Goal: Obtain resource: Obtain resource

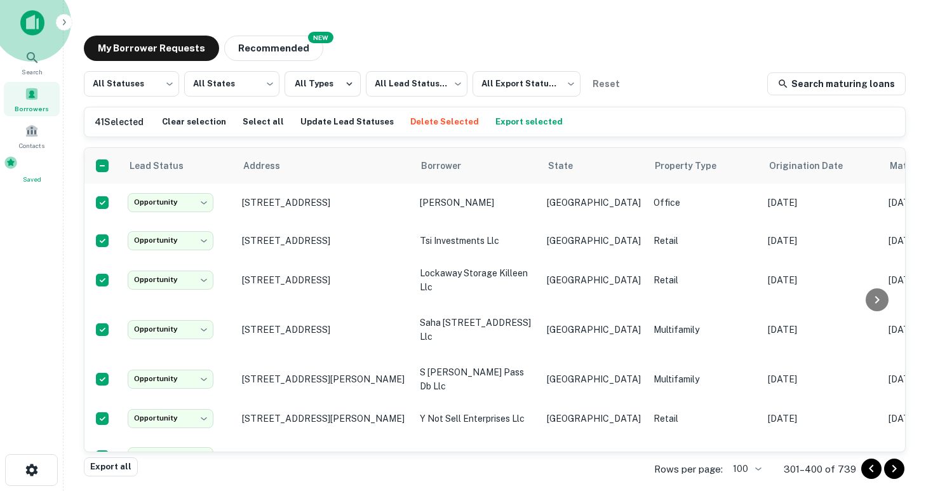
click at [36, 177] on span "Saved" at bounding box center [32, 179] width 56 height 10
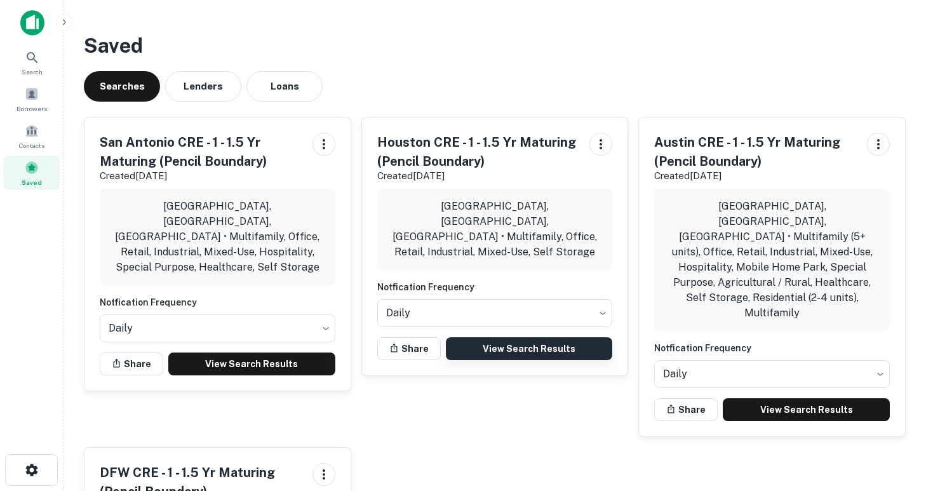
click at [517, 337] on link "View Search Results" at bounding box center [529, 348] width 167 height 23
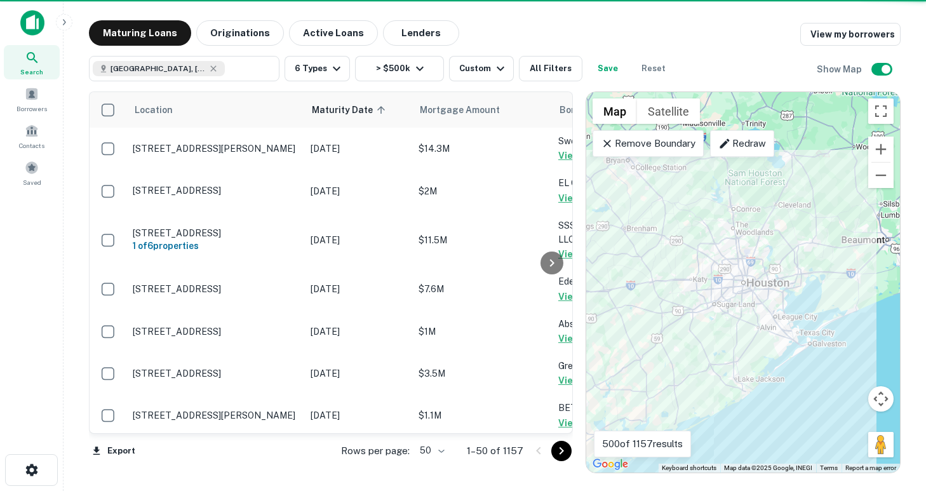
click at [437, 449] on body "Search Borrowers Contacts Saved Maturing Loans Originations Active Loans Lender…" at bounding box center [463, 245] width 926 height 491
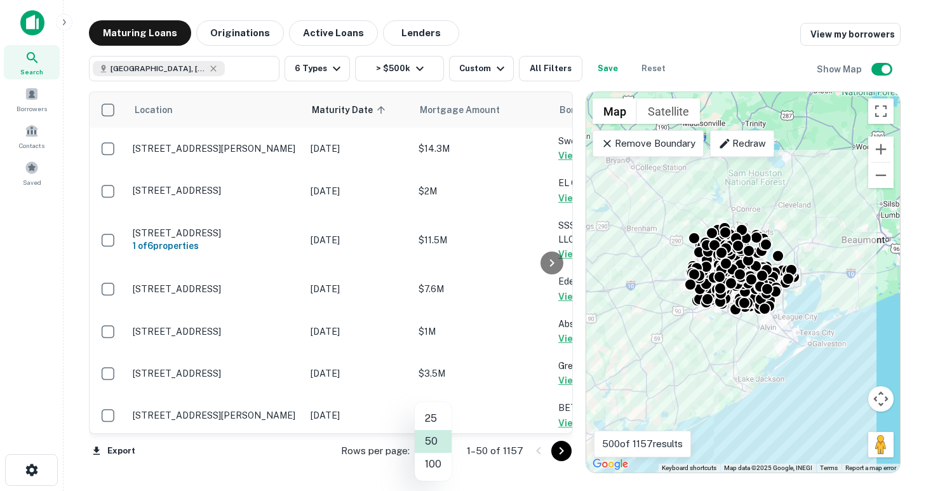
click at [436, 465] on li "100" at bounding box center [433, 464] width 37 height 23
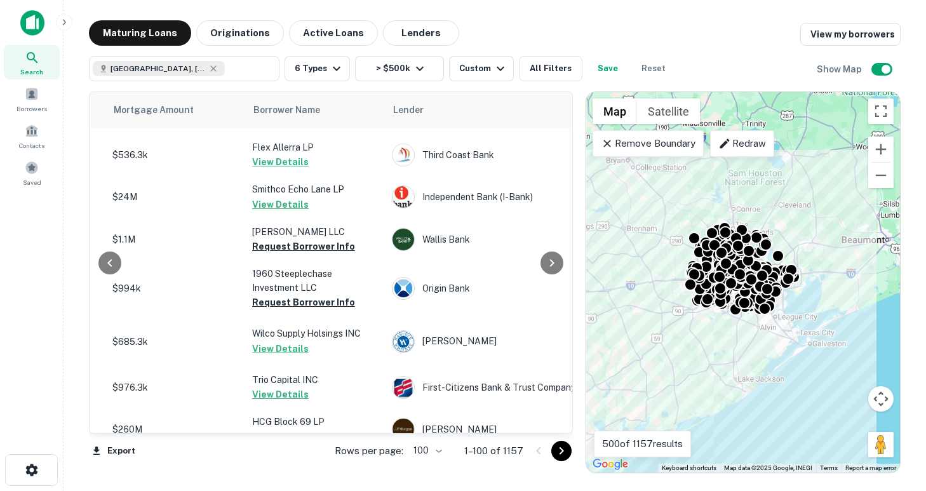
scroll to position [1739, 306]
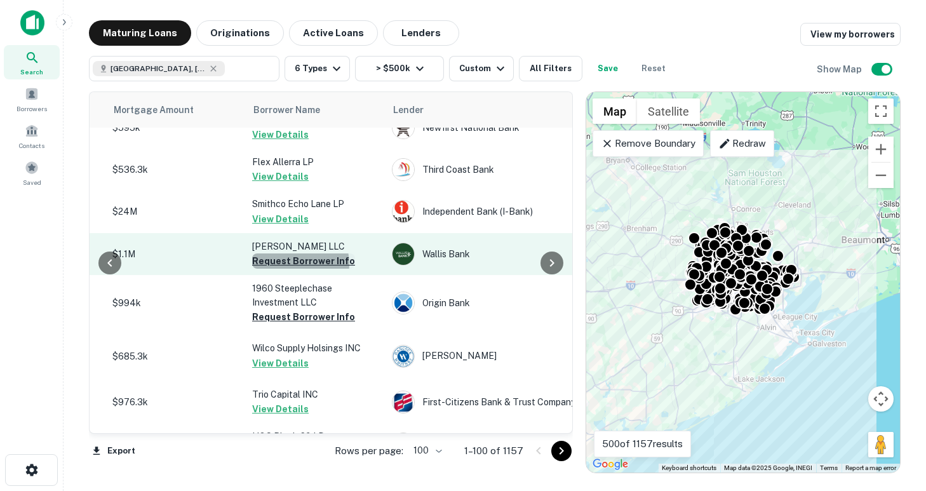
click at [297, 253] on button "Request Borrower Info" at bounding box center [303, 260] width 103 height 15
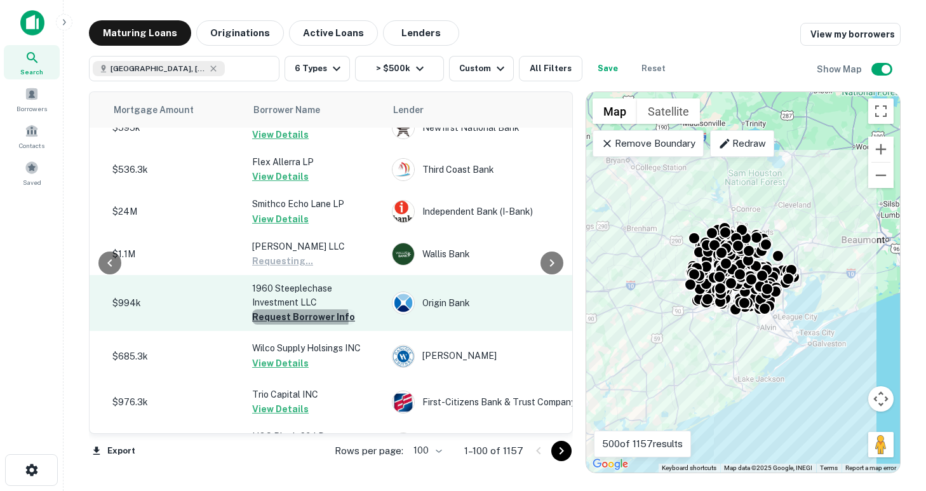
click at [298, 309] on button "Request Borrower Info" at bounding box center [303, 316] width 103 height 15
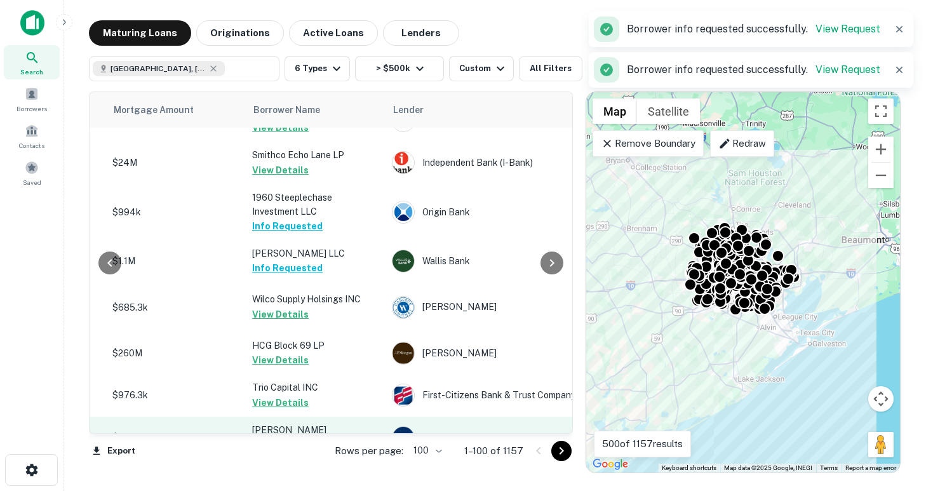
scroll to position [1856, 306]
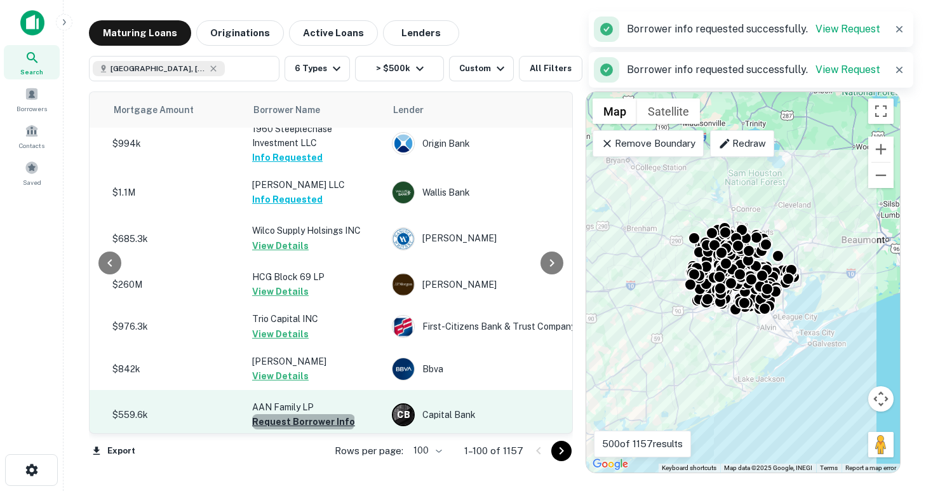
click at [302, 414] on button "Request Borrower Info" at bounding box center [303, 421] width 103 height 15
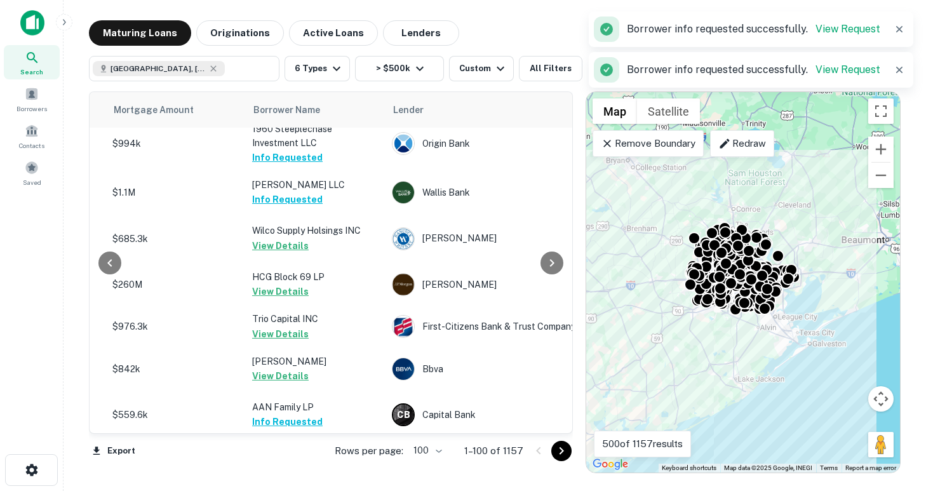
click at [296, 460] on button "Request Borrower Info" at bounding box center [303, 467] width 103 height 15
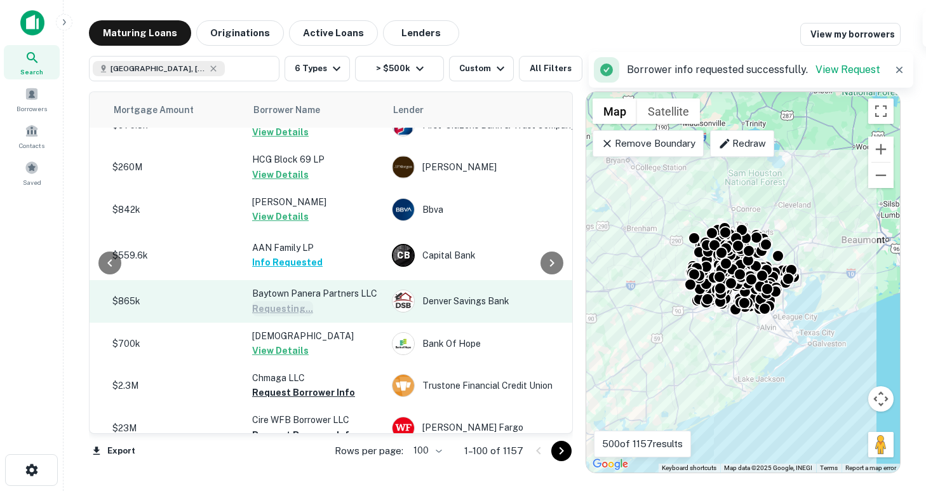
scroll to position [2019, 306]
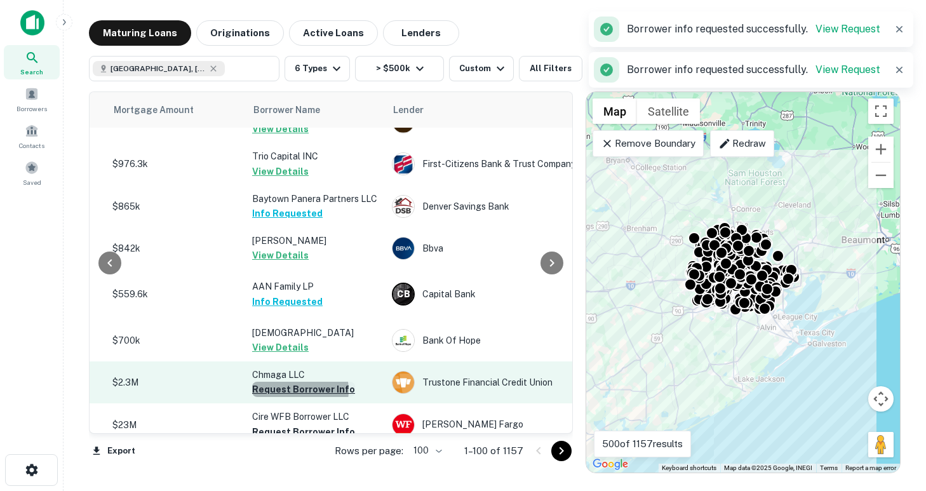
click at [296, 382] on button "Request Borrower Info" at bounding box center [303, 389] width 103 height 15
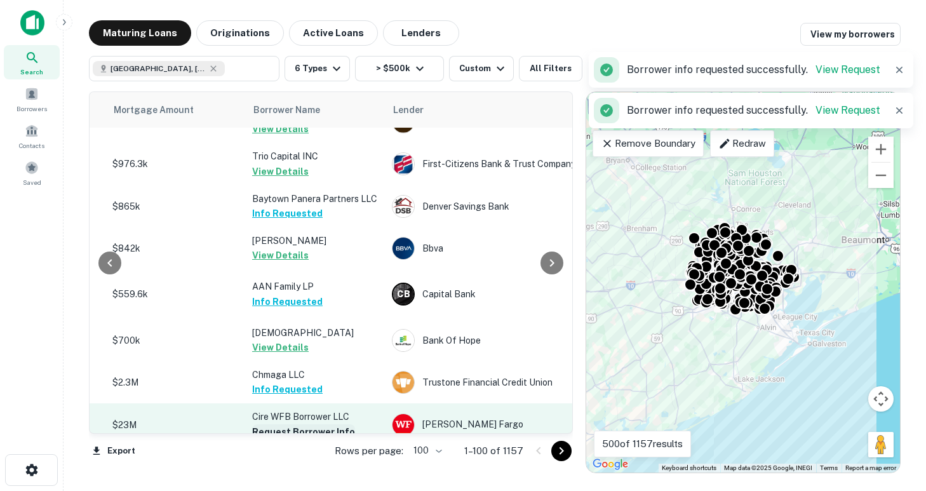
click at [293, 424] on button "Request Borrower Info" at bounding box center [303, 431] width 103 height 15
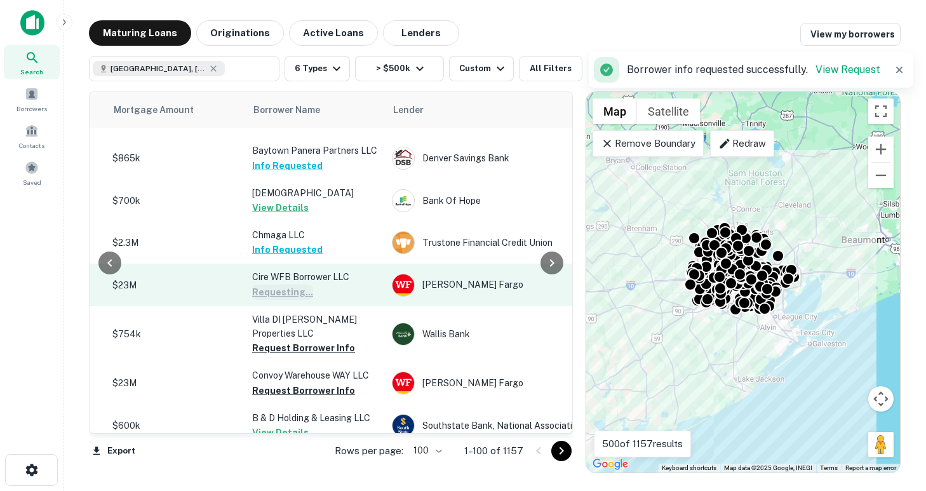
scroll to position [2159, 306]
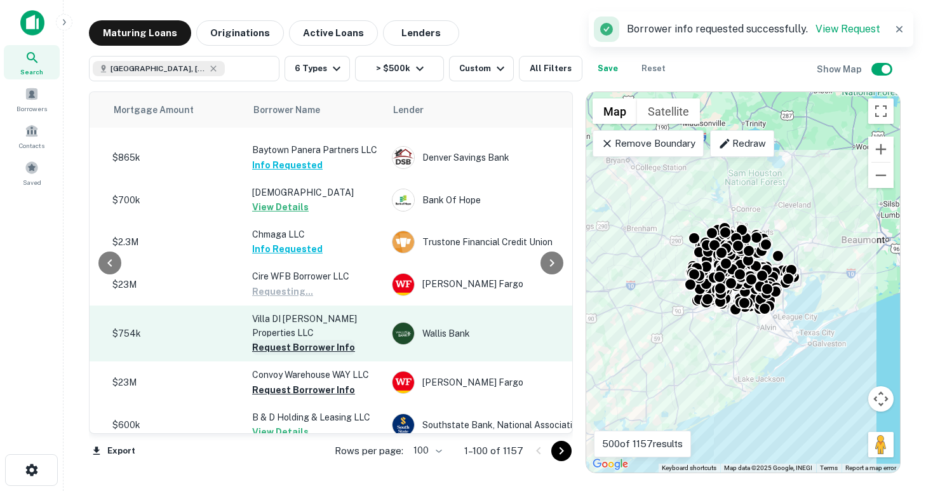
click at [289, 340] on button "Request Borrower Info" at bounding box center [303, 347] width 103 height 15
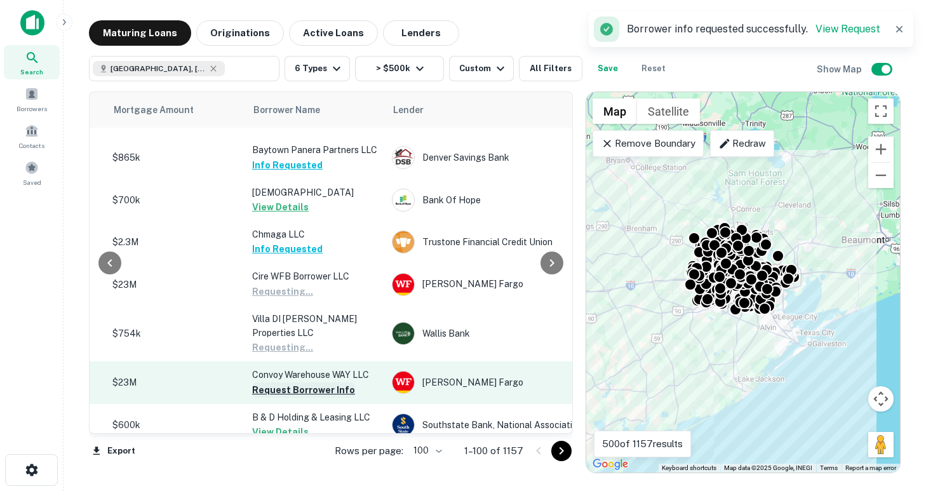
click at [294, 382] on button "Request Borrower Info" at bounding box center [303, 389] width 103 height 15
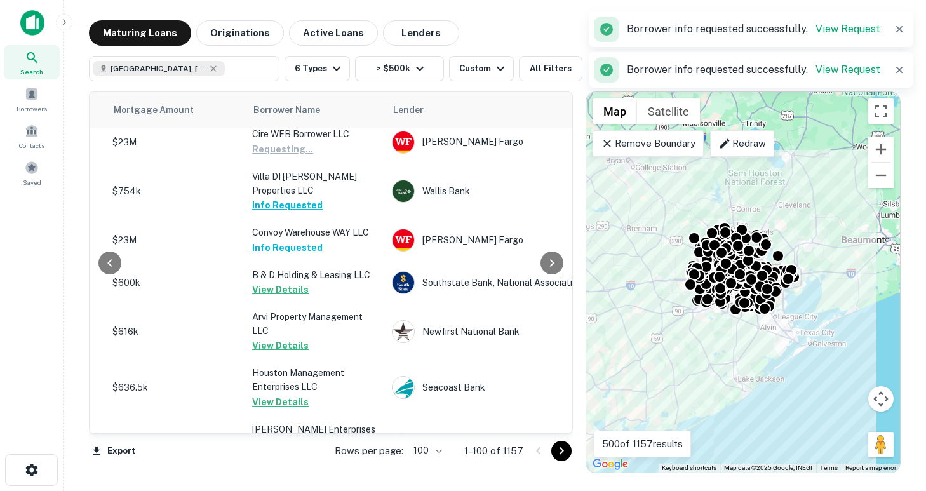
scroll to position [2451, 306]
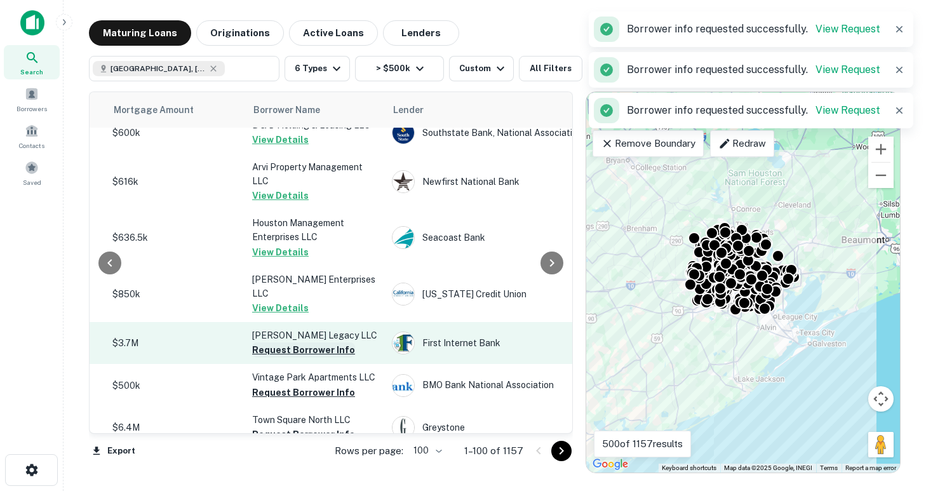
click at [293, 342] on button "Request Borrower Info" at bounding box center [303, 349] width 103 height 15
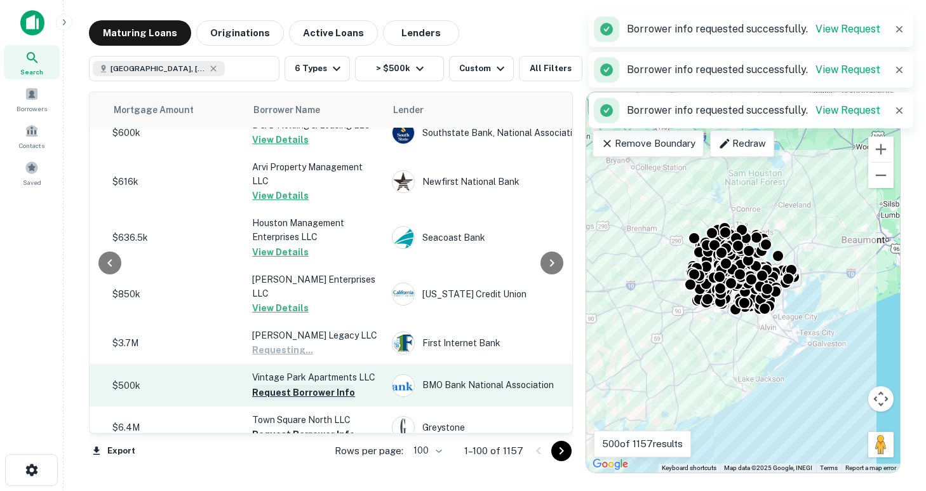
click at [295, 385] on button "Request Borrower Info" at bounding box center [303, 392] width 103 height 15
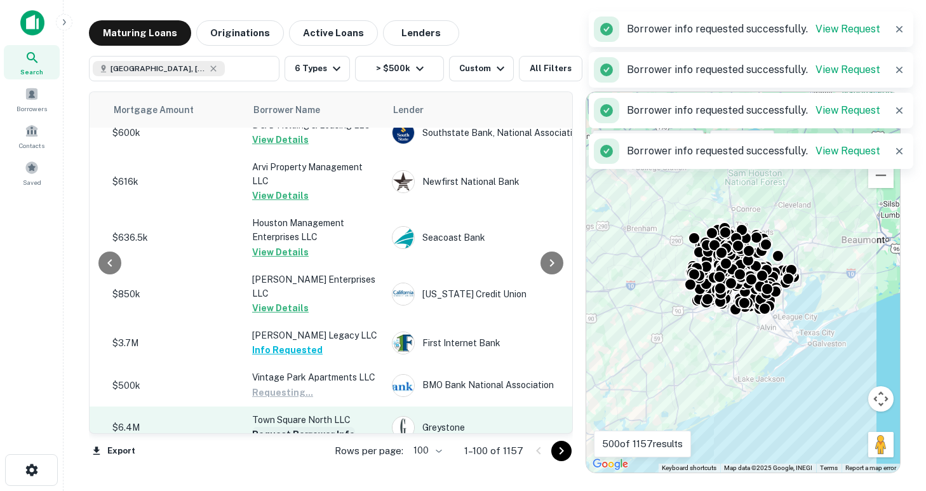
click at [297, 427] on button "Request Borrower Info" at bounding box center [303, 434] width 103 height 15
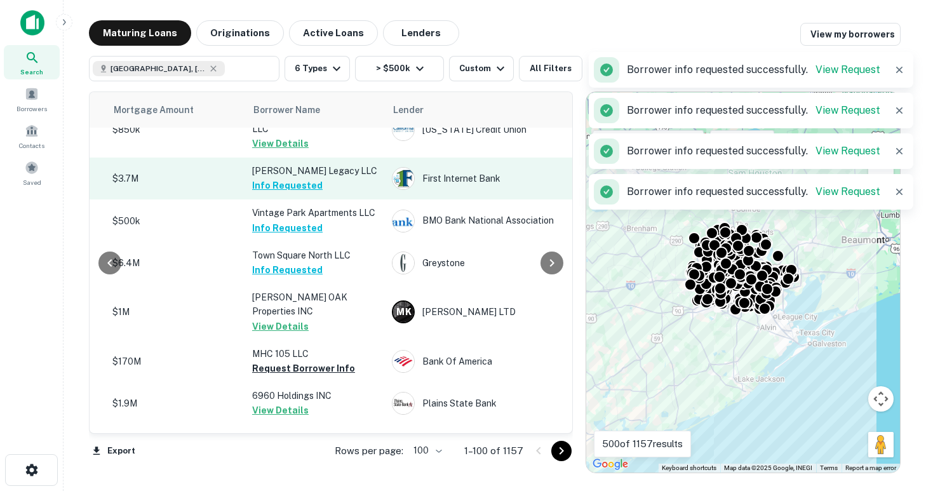
scroll to position [2674, 306]
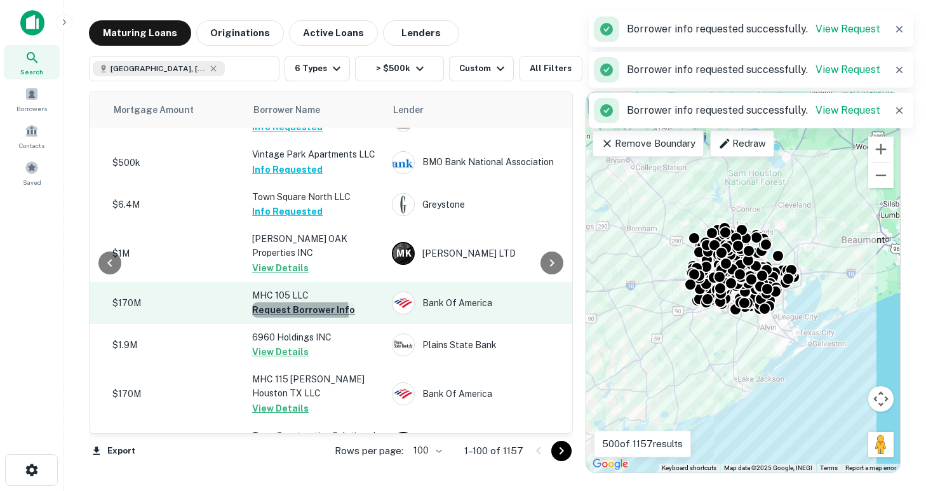
click at [278, 302] on button "Request Borrower Info" at bounding box center [303, 309] width 103 height 15
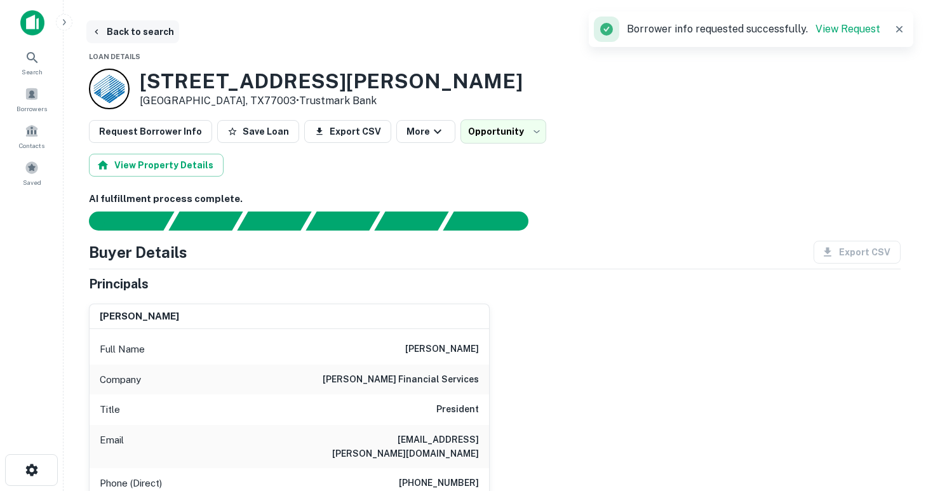
click at [102, 33] on button "Back to search" at bounding box center [132, 31] width 93 height 23
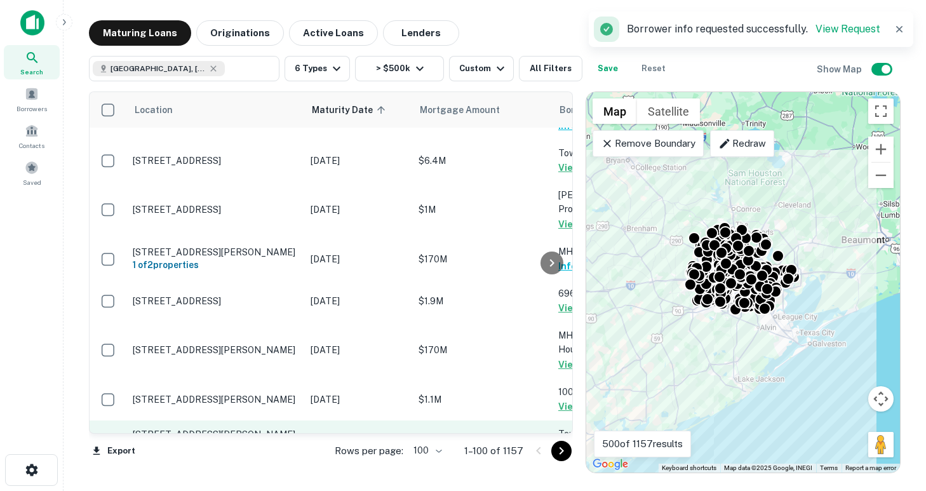
scroll to position [2717, 261]
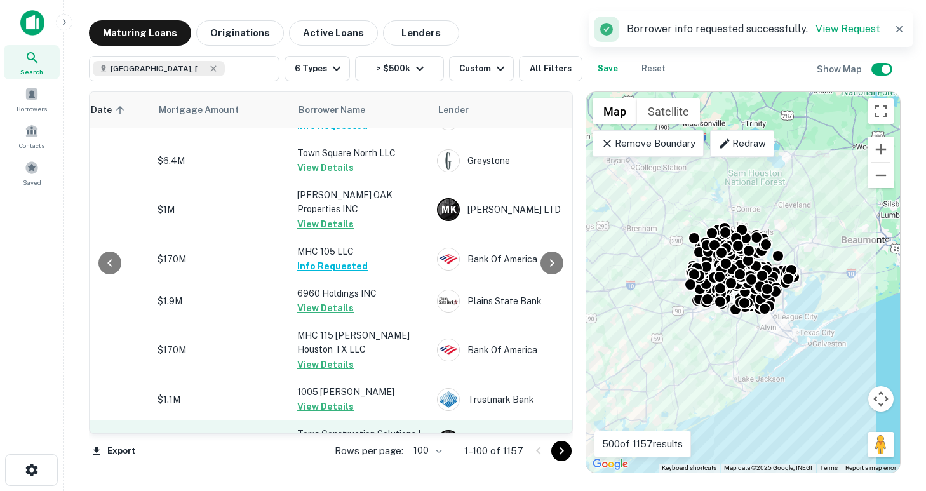
click at [341, 441] on button "Request Borrower Info" at bounding box center [348, 448] width 103 height 15
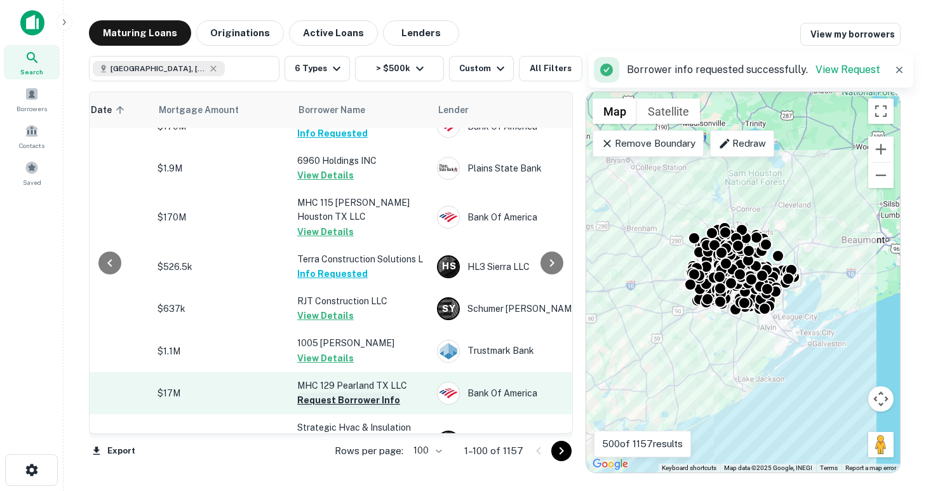
scroll to position [2851, 261]
click at [341, 391] on button "Request Borrower Info" at bounding box center [348, 398] width 103 height 15
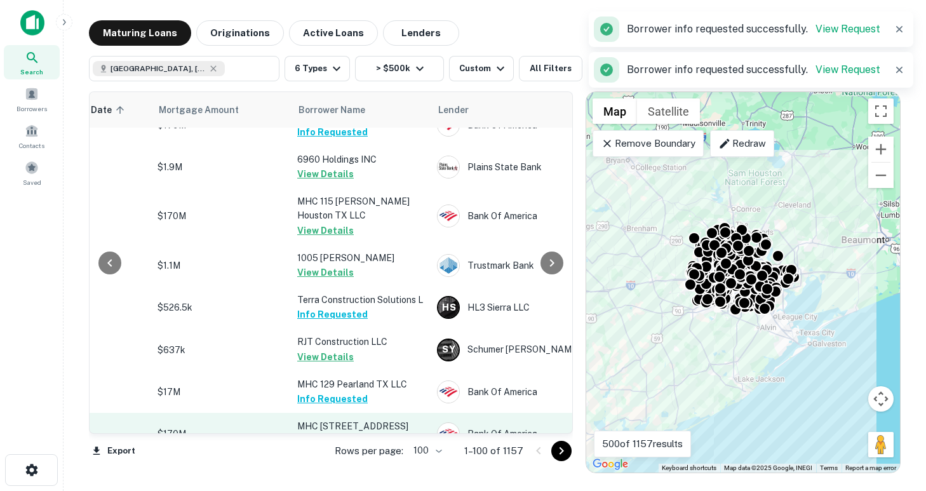
click at [346, 434] on button "Request Borrower Info" at bounding box center [348, 441] width 103 height 15
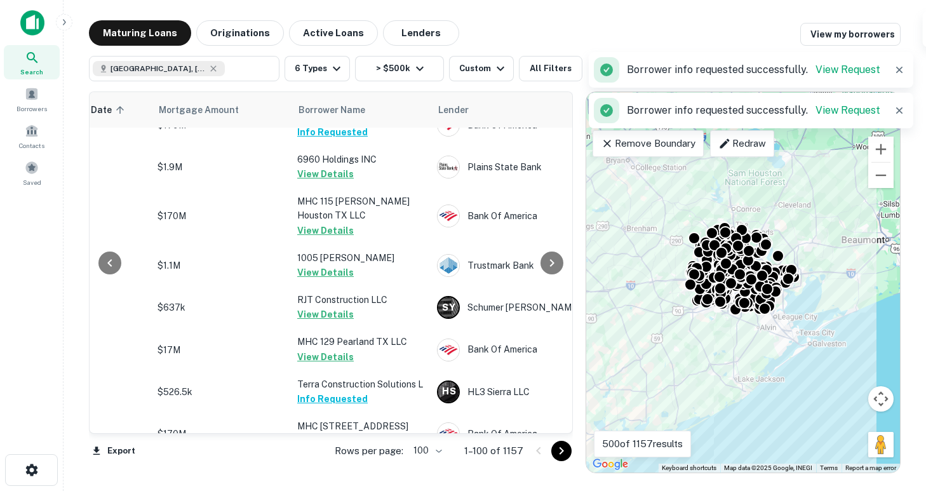
scroll to position [2996, 261]
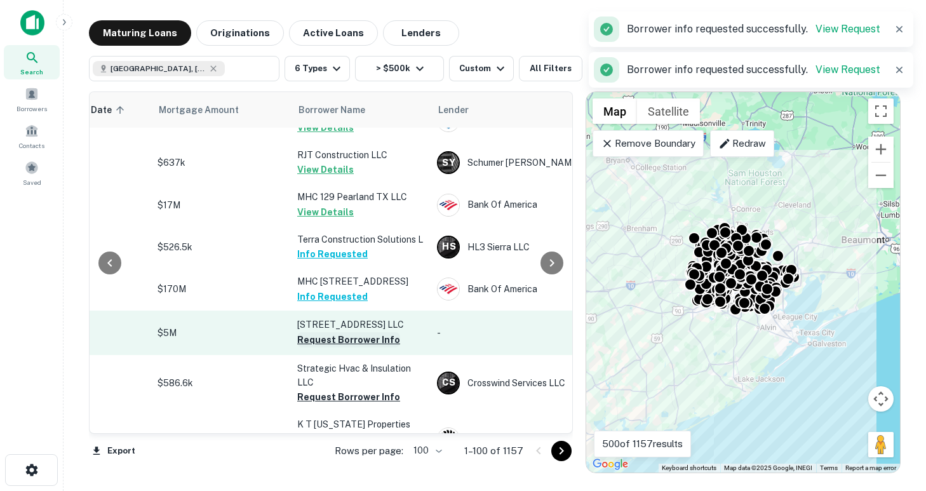
click at [333, 332] on button "Request Borrower Info" at bounding box center [348, 339] width 103 height 15
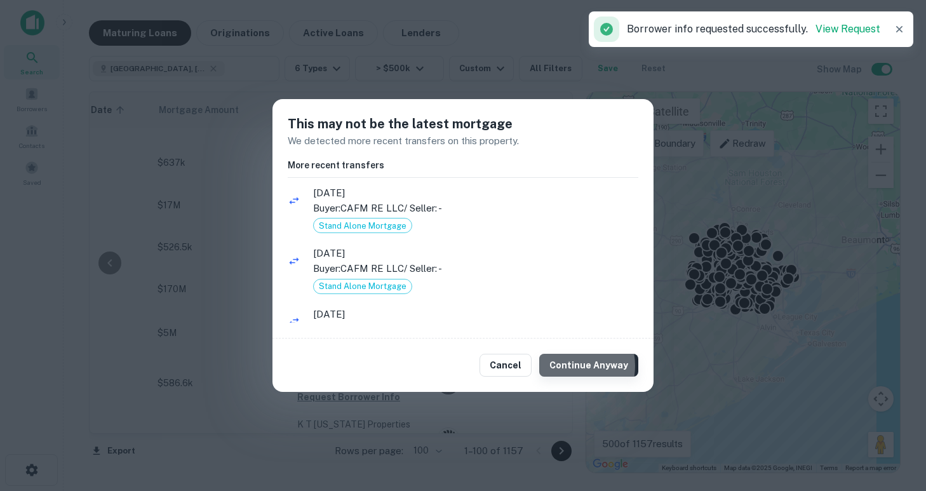
click at [571, 365] on button "Continue Anyway" at bounding box center [588, 365] width 99 height 23
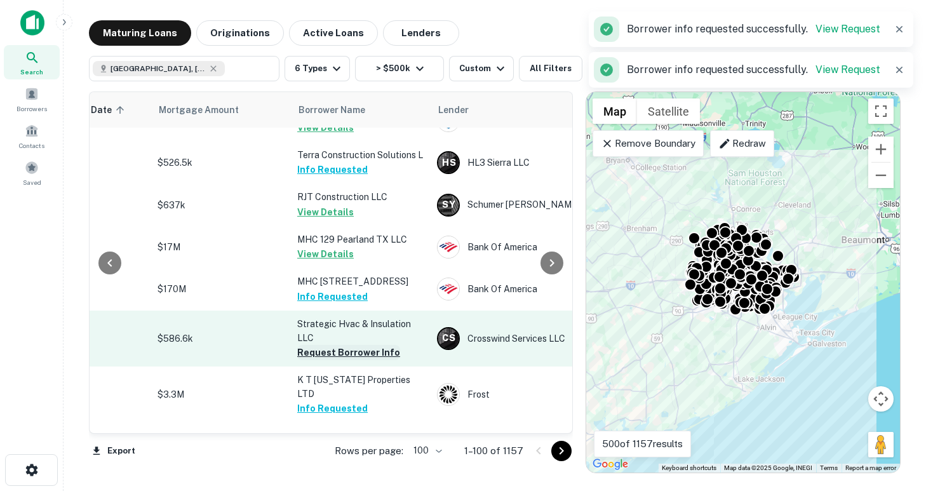
click at [336, 345] on button "Request Borrower Info" at bounding box center [348, 352] width 103 height 15
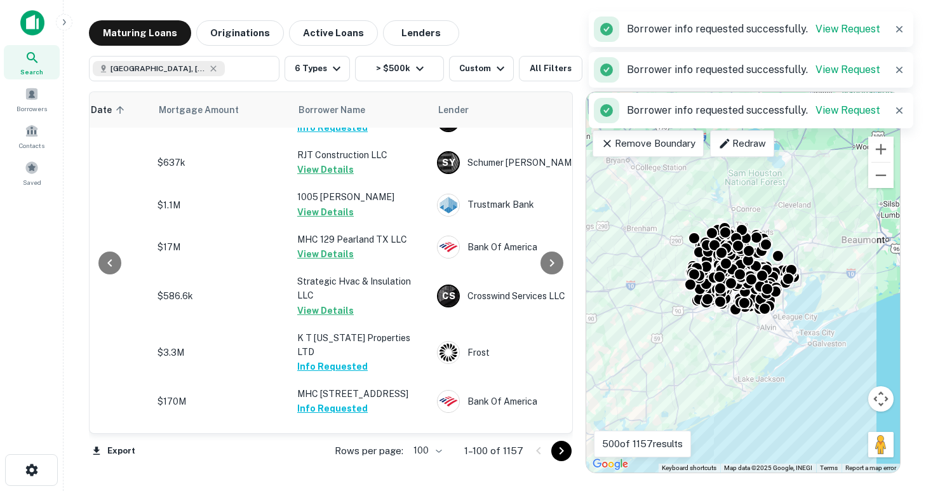
scroll to position [3128, 261]
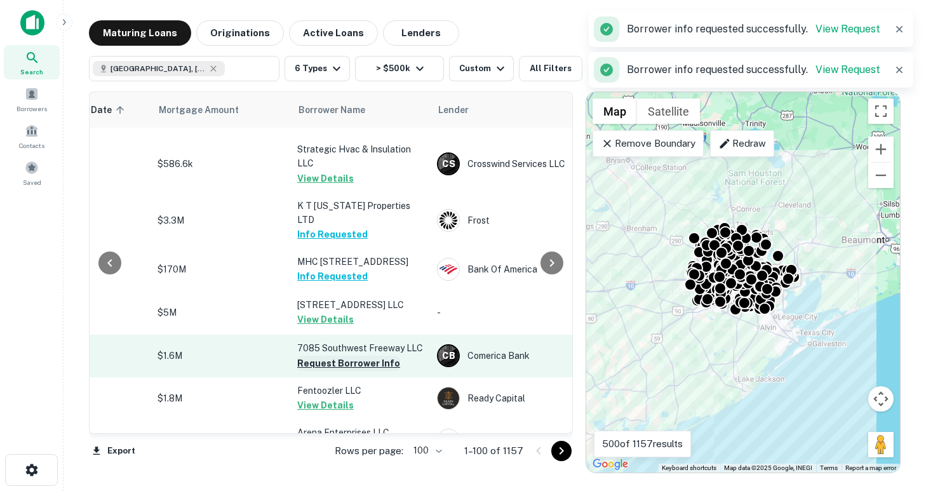
click at [335, 355] on button "Request Borrower Info" at bounding box center [348, 362] width 103 height 15
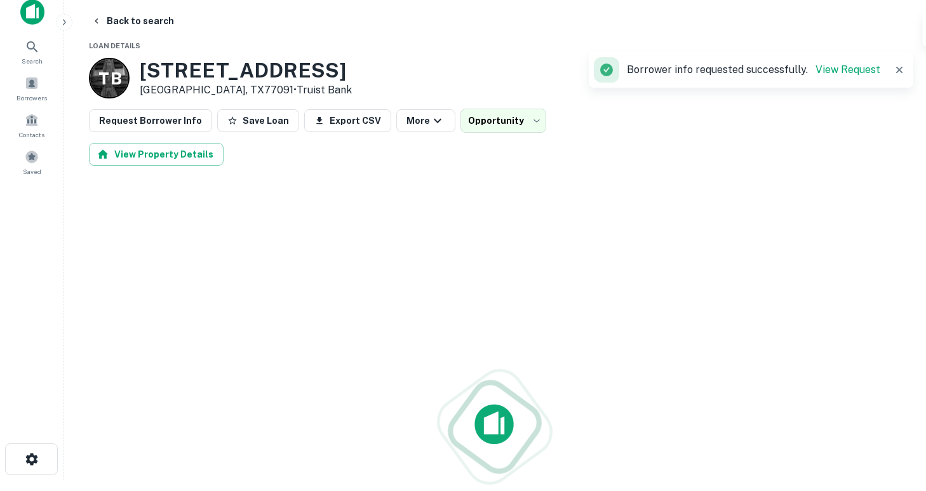
scroll to position [11, 0]
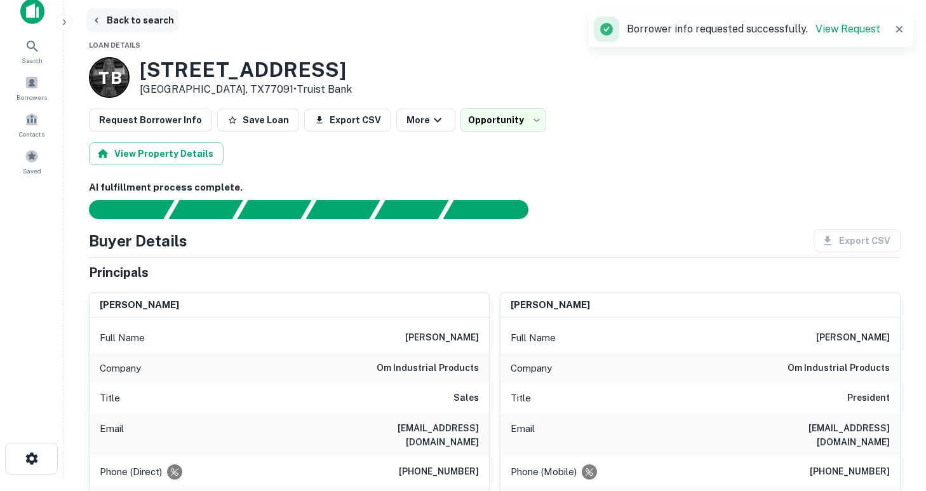
click at [102, 21] on button "Back to search" at bounding box center [132, 20] width 93 height 23
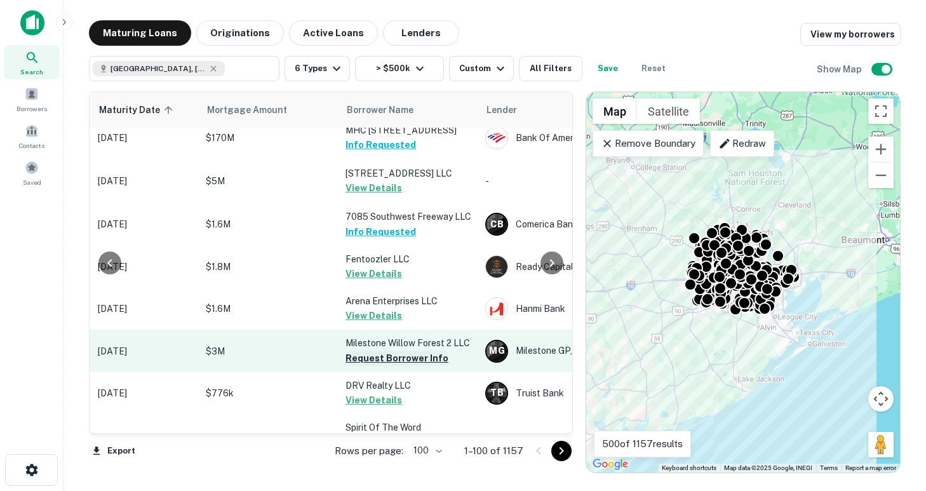
scroll to position [3258, 213]
click at [380, 352] on button "Request Borrower Info" at bounding box center [396, 359] width 103 height 15
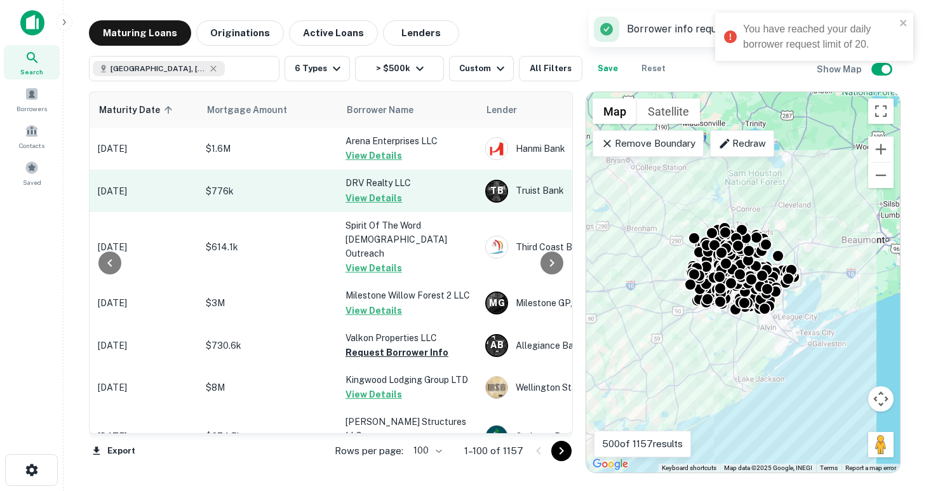
scroll to position [3421, 213]
